Goal: Information Seeking & Learning: Learn about a topic

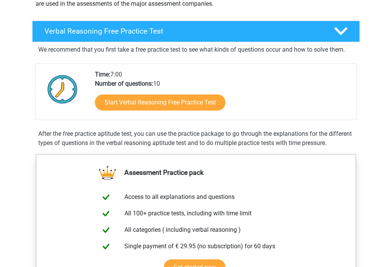
scroll to position [109, 0]
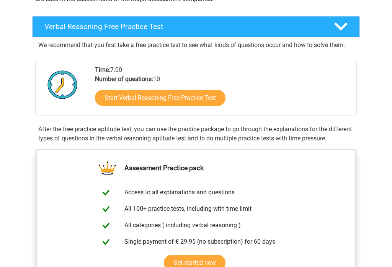
click at [202, 96] on link "Start Verbal Reasoning Free Practice Test" at bounding box center [160, 98] width 130 height 16
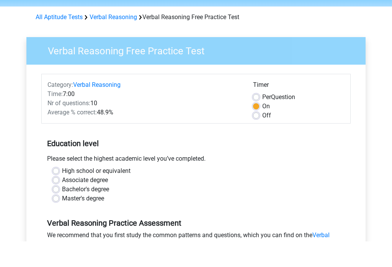
scroll to position [44, 0]
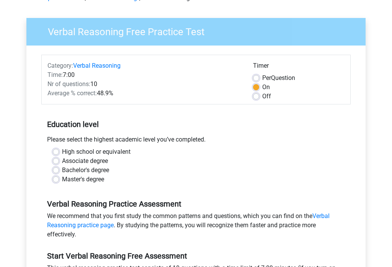
click at [62, 153] on label "High school or equivalent" at bounding box center [96, 152] width 68 height 9
click at [59, 153] on input "High school or equivalent" at bounding box center [56, 152] width 6 height 8
radio input "true"
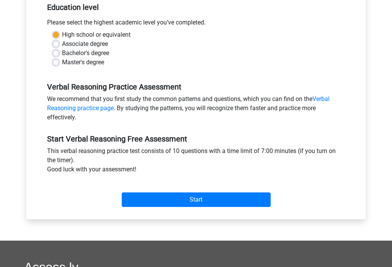
scroll to position [161, 0]
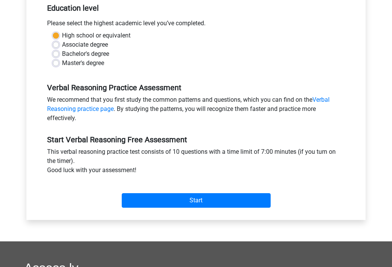
click at [165, 197] on input "Start" at bounding box center [196, 201] width 149 height 15
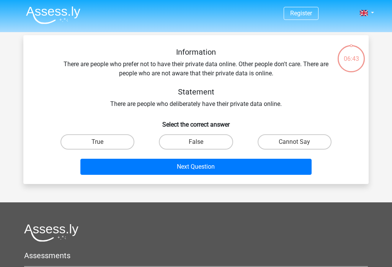
click at [286, 138] on label "Cannot Say" at bounding box center [294, 141] width 74 height 15
click at [294, 142] on input "Cannot Say" at bounding box center [296, 144] width 5 height 5
radio input "true"
click at [178, 165] on button "Next Question" at bounding box center [195, 167] width 231 height 16
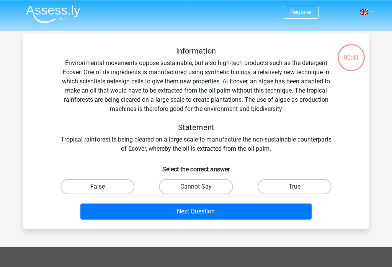
scroll to position [1, 0]
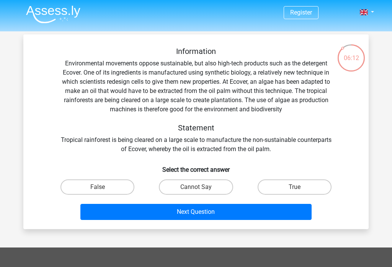
click at [287, 186] on label "True" at bounding box center [294, 186] width 74 height 15
click at [294, 187] on input "True" at bounding box center [296, 189] width 5 height 5
radio input "true"
click at [217, 187] on label "Cannot Say" at bounding box center [196, 186] width 74 height 15
click at [201, 187] on input "Cannot Say" at bounding box center [198, 189] width 5 height 5
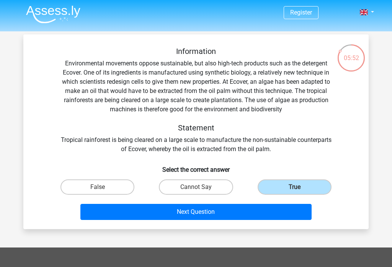
radio input "true"
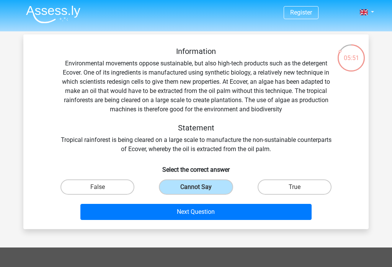
click at [195, 211] on button "Next Question" at bounding box center [195, 212] width 231 height 16
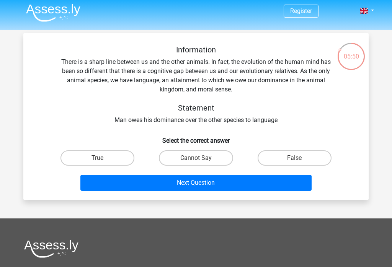
scroll to position [0, 0]
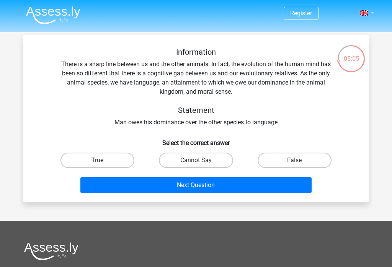
click at [294, 156] on label "False" at bounding box center [294, 160] width 74 height 15
click at [294, 160] on input "False" at bounding box center [296, 162] width 5 height 5
radio input "true"
click at [117, 156] on label "True" at bounding box center [97, 160] width 74 height 15
click at [103, 160] on input "True" at bounding box center [100, 162] width 5 height 5
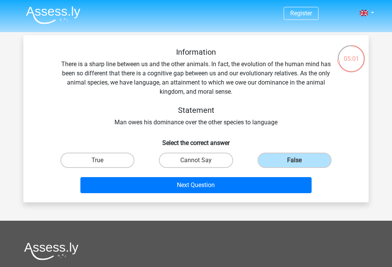
radio input "true"
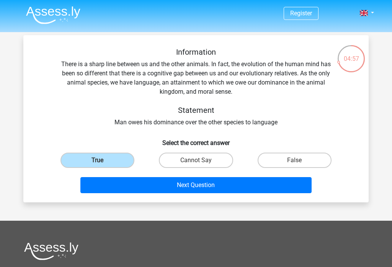
click at [116, 189] on button "Next Question" at bounding box center [195, 185] width 231 height 16
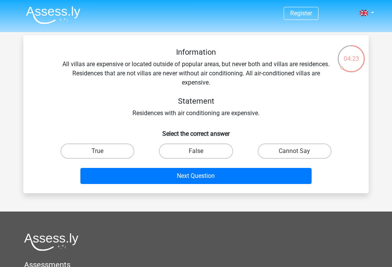
click at [264, 148] on label "Cannot Say" at bounding box center [294, 150] width 74 height 15
click at [294, 151] on input "Cannot Say" at bounding box center [296, 153] width 5 height 5
radio input "true"
click at [217, 183] on button "Next Question" at bounding box center [195, 176] width 231 height 16
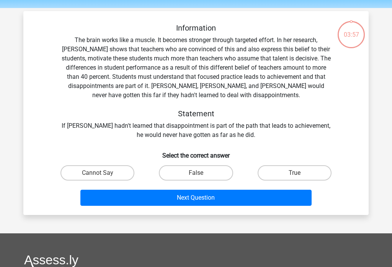
scroll to position [35, 0]
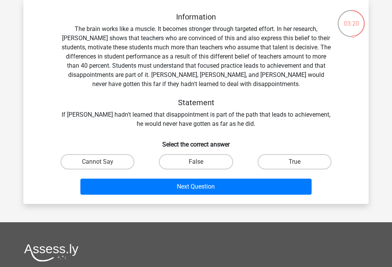
click at [195, 159] on label "False" at bounding box center [196, 161] width 74 height 15
click at [196, 162] on input "False" at bounding box center [198, 164] width 5 height 5
radio input "true"
click at [203, 184] on button "Next Question" at bounding box center [195, 187] width 231 height 16
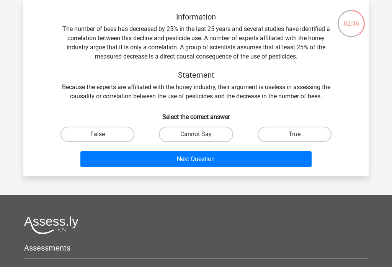
click at [176, 130] on label "Cannot Say" at bounding box center [196, 134] width 74 height 15
click at [196, 134] on input "Cannot Say" at bounding box center [198, 136] width 5 height 5
radio input "true"
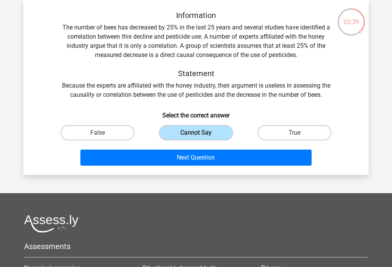
scroll to position [37, 0]
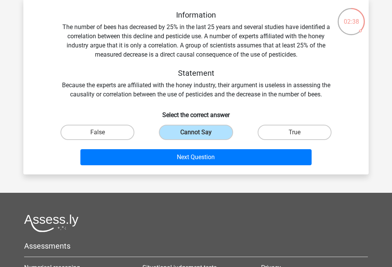
click at [166, 158] on button "Next Question" at bounding box center [195, 157] width 231 height 16
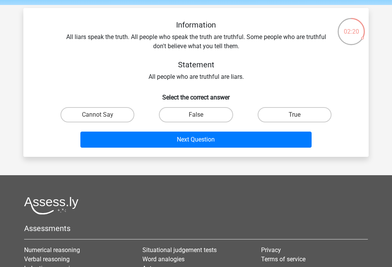
scroll to position [27, 0]
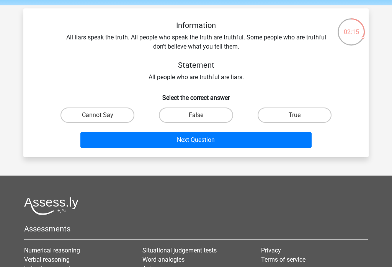
click at [189, 109] on label "False" at bounding box center [196, 114] width 74 height 15
click at [196, 115] on input "False" at bounding box center [198, 117] width 5 height 5
radio input "true"
click at [111, 113] on label "Cannot Say" at bounding box center [97, 114] width 74 height 15
click at [103, 115] on input "Cannot Say" at bounding box center [100, 117] width 5 height 5
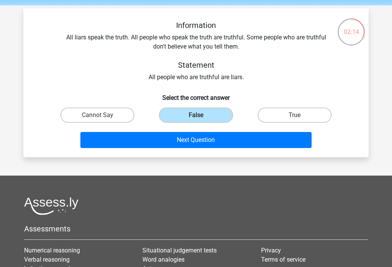
radio input "true"
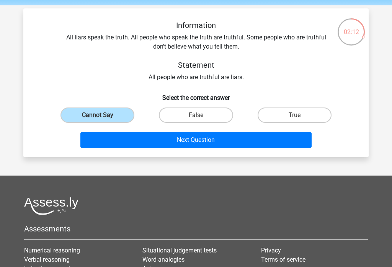
click at [150, 142] on button "Next Question" at bounding box center [195, 140] width 231 height 16
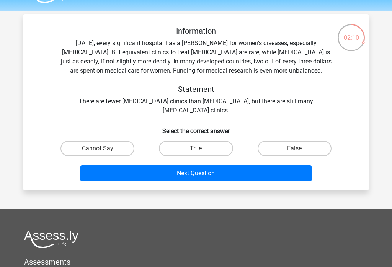
scroll to position [15, 0]
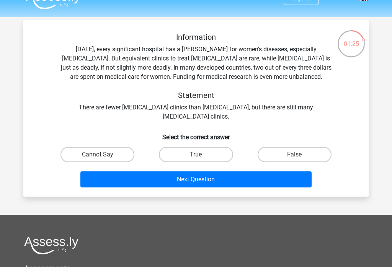
click at [285, 156] on label "False" at bounding box center [294, 154] width 74 height 15
click at [294, 156] on input "False" at bounding box center [296, 157] width 5 height 5
radio input "true"
click at [224, 180] on button "Next Question" at bounding box center [195, 179] width 231 height 16
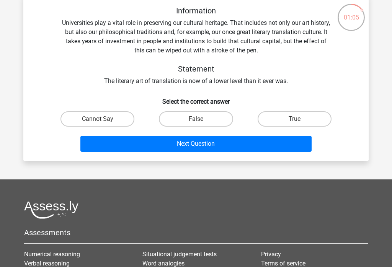
scroll to position [41, 0]
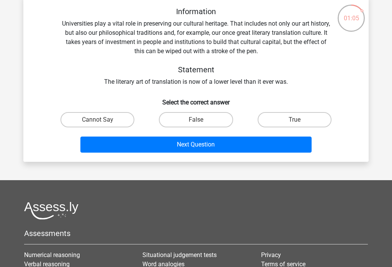
click at [104, 124] on label "Cannot Say" at bounding box center [97, 119] width 74 height 15
click at [103, 124] on input "Cannot Say" at bounding box center [100, 122] width 5 height 5
radio input "true"
click at [117, 143] on button "Next Question" at bounding box center [195, 145] width 231 height 16
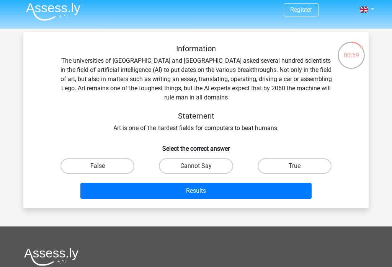
scroll to position [4, 0]
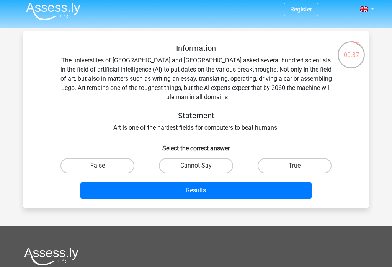
click at [273, 165] on label "True" at bounding box center [294, 165] width 74 height 15
click at [294, 166] on input "True" at bounding box center [296, 168] width 5 height 5
radio input "true"
click at [236, 191] on button "Results" at bounding box center [195, 190] width 231 height 16
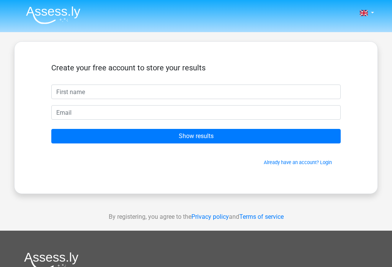
click at [147, 94] on input "text" at bounding box center [195, 92] width 289 height 15
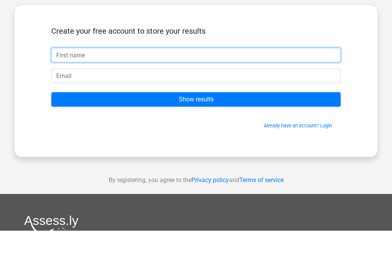
type input "Amber"
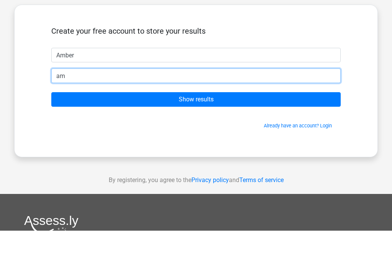
type input "a"
type input "westona05@hotmail.com"
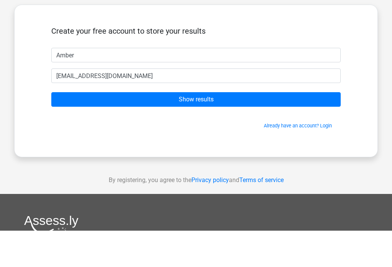
click at [248, 129] on input "Show results" at bounding box center [195, 136] width 289 height 15
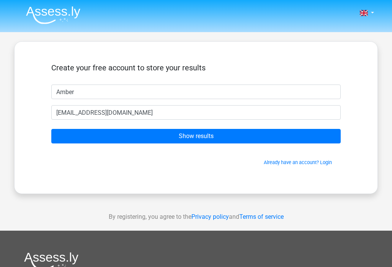
click at [52, 20] on img at bounding box center [53, 15] width 54 height 18
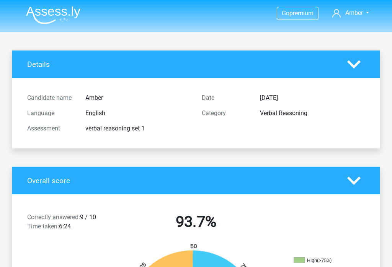
click at [360, 58] on icon at bounding box center [353, 64] width 13 height 13
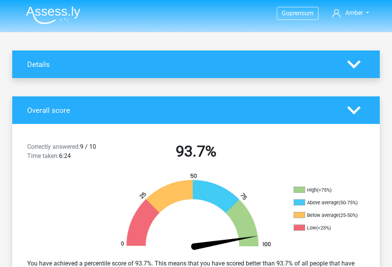
click at [355, 112] on polygon at bounding box center [353, 110] width 13 height 8
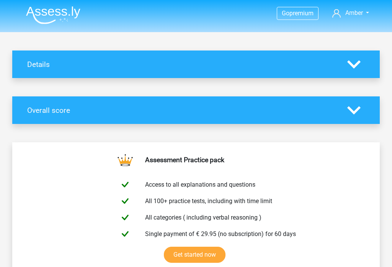
click at [353, 111] on polygon at bounding box center [353, 110] width 13 height 8
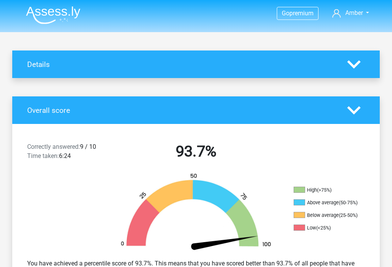
click at [360, 106] on icon at bounding box center [353, 110] width 13 height 13
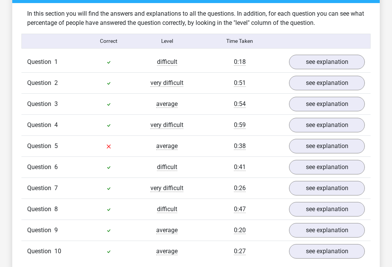
scroll to position [317, 0]
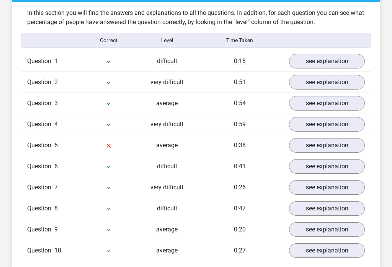
click at [314, 145] on link "see explanation" at bounding box center [327, 145] width 76 height 15
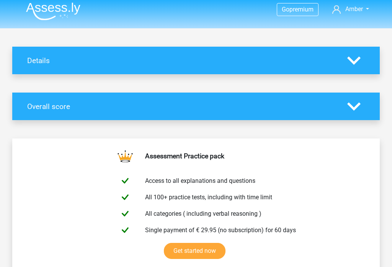
scroll to position [0, 0]
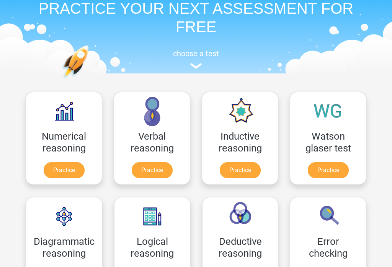
scroll to position [39, 0]
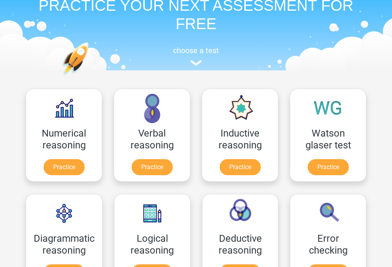
click at [75, 164] on link "Practice" at bounding box center [64, 168] width 41 height 16
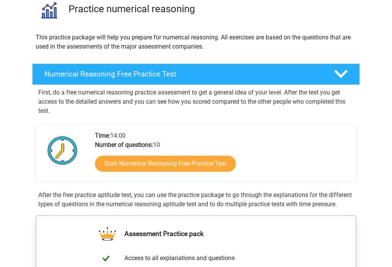
scroll to position [59, 0]
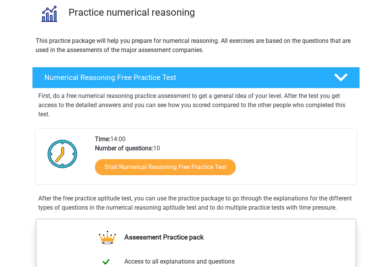
click at [185, 166] on link "Start Numerical Reasoning Free Practice Test" at bounding box center [165, 168] width 141 height 16
click at [189, 164] on link "Start Numerical Reasoning Free Practice Test" at bounding box center [165, 167] width 141 height 16
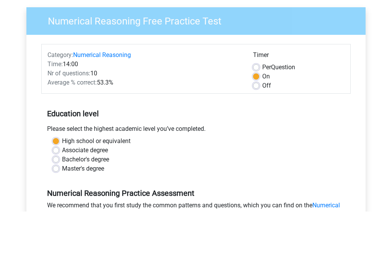
scroll to position [75, 0]
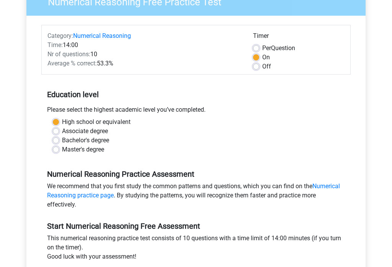
click at [262, 47] on label "Per Question" at bounding box center [278, 48] width 33 height 9
click at [257, 47] on input "Per Question" at bounding box center [256, 48] width 6 height 8
radio input "true"
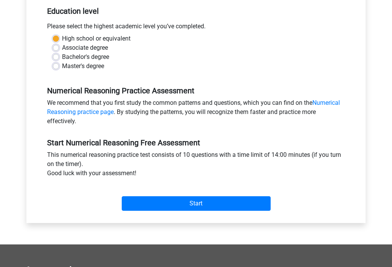
scroll to position [158, 0]
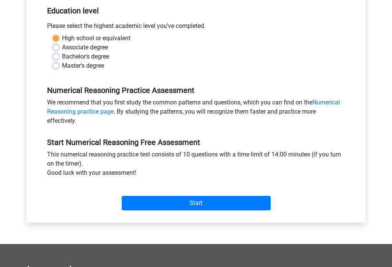
click at [209, 202] on input "Start" at bounding box center [196, 203] width 149 height 15
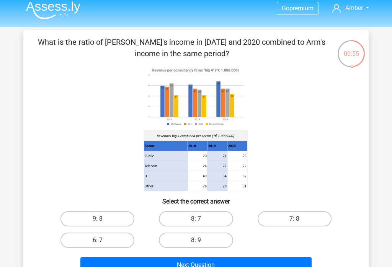
scroll to position [1, 0]
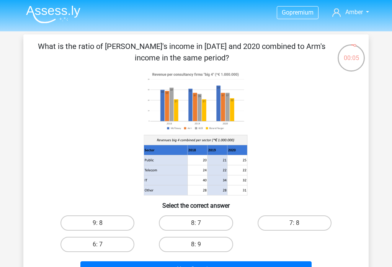
click at [120, 219] on label "9: 8" at bounding box center [97, 222] width 74 height 15
click at [103, 223] on input "9: 8" at bounding box center [100, 225] width 5 height 5
radio input "true"
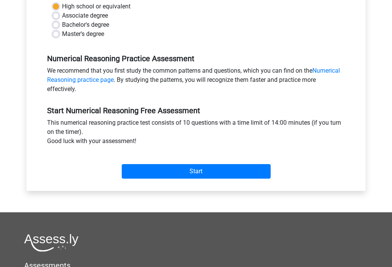
scroll to position [194, 0]
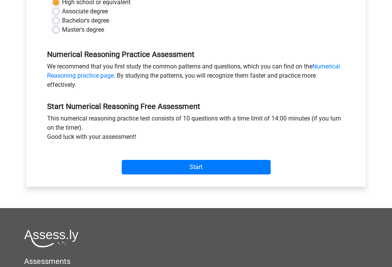
click at [212, 166] on input "Start" at bounding box center [196, 167] width 149 height 15
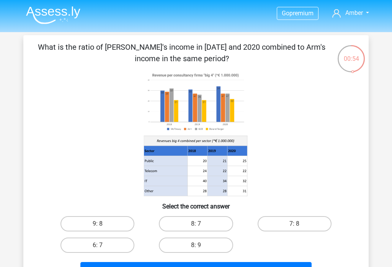
click at [194, 223] on label "8: 7" at bounding box center [196, 223] width 74 height 15
click at [196, 224] on input "8: 7" at bounding box center [198, 226] width 5 height 5
radio input "true"
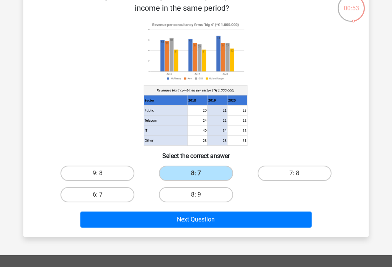
click at [251, 220] on button "Next Question" at bounding box center [195, 220] width 231 height 16
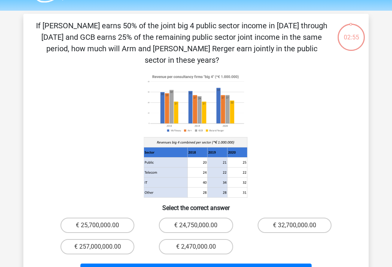
scroll to position [20, 0]
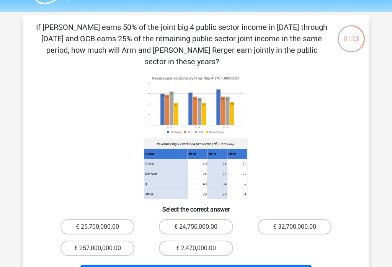
click at [208, 219] on label "€ 24,750,000.00" at bounding box center [196, 226] width 74 height 15
click at [201, 227] on input "€ 24,750,000.00" at bounding box center [198, 229] width 5 height 5
radio input "true"
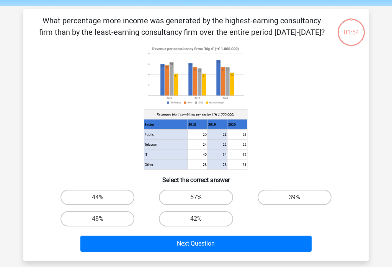
scroll to position [35, 0]
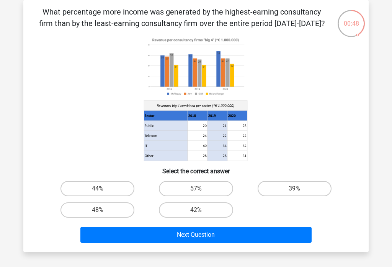
click at [118, 210] on label "48%" at bounding box center [97, 209] width 74 height 15
click at [103, 210] on input "48%" at bounding box center [100, 212] width 5 height 5
radio input "true"
click at [189, 234] on button "Next Question" at bounding box center [195, 235] width 231 height 16
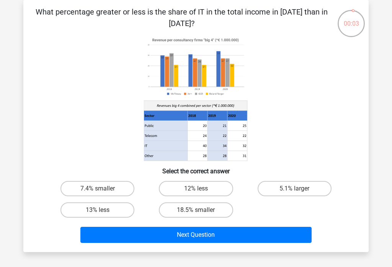
click at [192, 209] on label "18.5% smaller" at bounding box center [196, 209] width 74 height 15
click at [196, 210] on input "18.5% smaller" at bounding box center [198, 212] width 5 height 5
radio input "true"
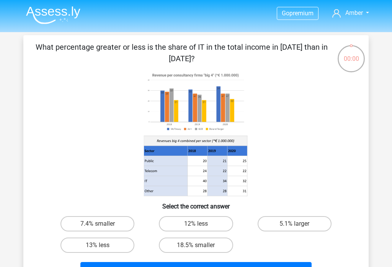
scroll to position [47, 0]
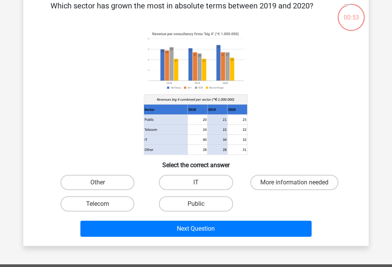
scroll to position [42, 0]
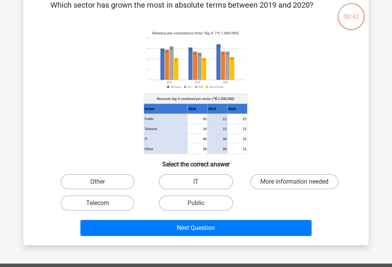
click at [295, 181] on label "More information needed" at bounding box center [294, 181] width 88 height 15
click at [295, 182] on input "More information needed" at bounding box center [296, 184] width 5 height 5
radio input "true"
click at [263, 236] on button "Next Question" at bounding box center [195, 228] width 231 height 16
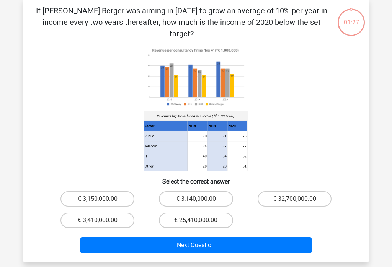
scroll to position [35, 0]
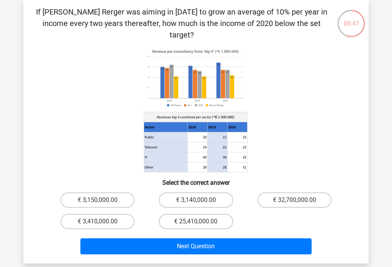
click at [105, 214] on label "€ 3,410,000.00" at bounding box center [97, 221] width 74 height 15
click at [103, 221] on input "€ 3,410,000.00" at bounding box center [100, 223] width 5 height 5
radio input "true"
click at [127, 238] on button "Next Question" at bounding box center [195, 246] width 231 height 16
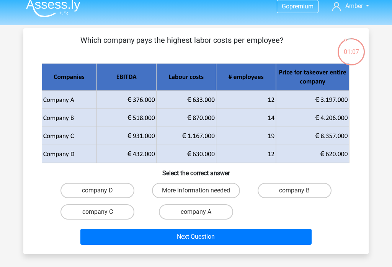
scroll to position [0, 0]
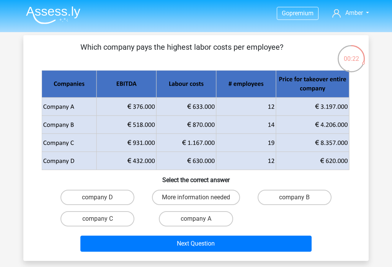
click at [295, 196] on label "company B" at bounding box center [294, 197] width 74 height 15
click at [295, 197] on input "company B" at bounding box center [296, 199] width 5 height 5
radio input "true"
click at [181, 244] on button "Next Question" at bounding box center [195, 244] width 231 height 16
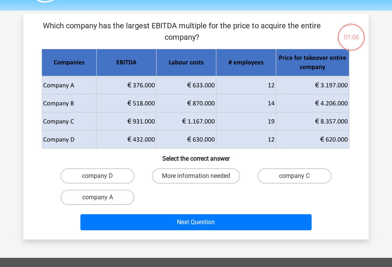
scroll to position [20, 0]
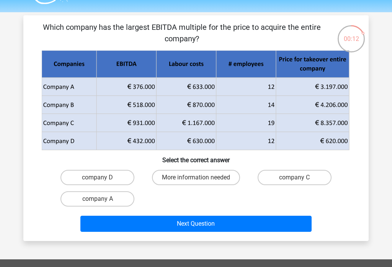
click at [288, 173] on label "company C" at bounding box center [294, 177] width 74 height 15
click at [294, 177] on input "company C" at bounding box center [296, 179] width 5 height 5
radio input "true"
click at [238, 214] on div "Next Question" at bounding box center [196, 222] width 321 height 25
click at [248, 226] on button "Next Question" at bounding box center [195, 224] width 231 height 16
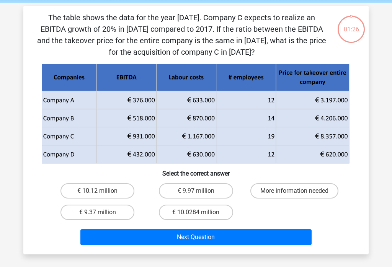
scroll to position [35, 0]
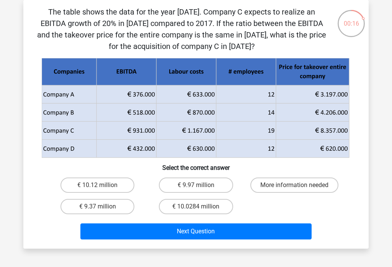
click at [193, 207] on label "€ 10.0284 million" at bounding box center [196, 206] width 74 height 15
click at [196, 207] on input "€ 10.0284 million" at bounding box center [198, 209] width 5 height 5
radio input "true"
click at [189, 231] on button "Next Question" at bounding box center [195, 231] width 231 height 16
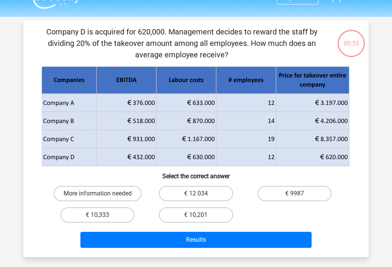
scroll to position [3, 0]
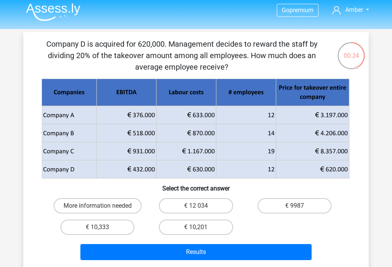
click at [109, 221] on label "€ 10,333" at bounding box center [97, 227] width 74 height 15
click at [103, 227] on input "€ 10,333" at bounding box center [100, 229] width 5 height 5
radio input "true"
click at [139, 251] on button "Results" at bounding box center [195, 252] width 231 height 16
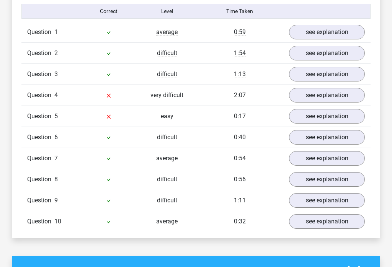
scroll to position [594, 0]
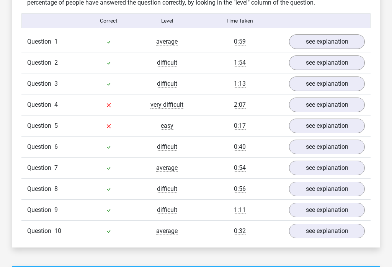
click at [316, 103] on link "see explanation" at bounding box center [327, 105] width 76 height 15
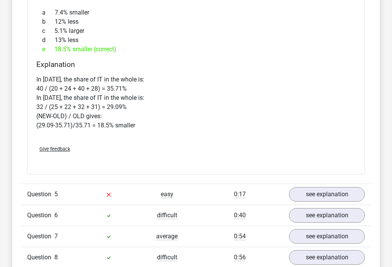
scroll to position [842, 0]
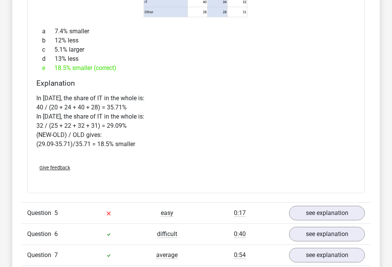
click at [305, 212] on link "see explanation" at bounding box center [327, 213] width 76 height 15
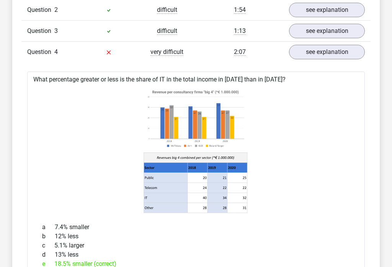
scroll to position [619, 0]
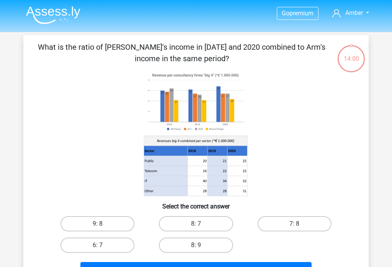
scroll to position [3, 0]
